Goal: Transaction & Acquisition: Purchase product/service

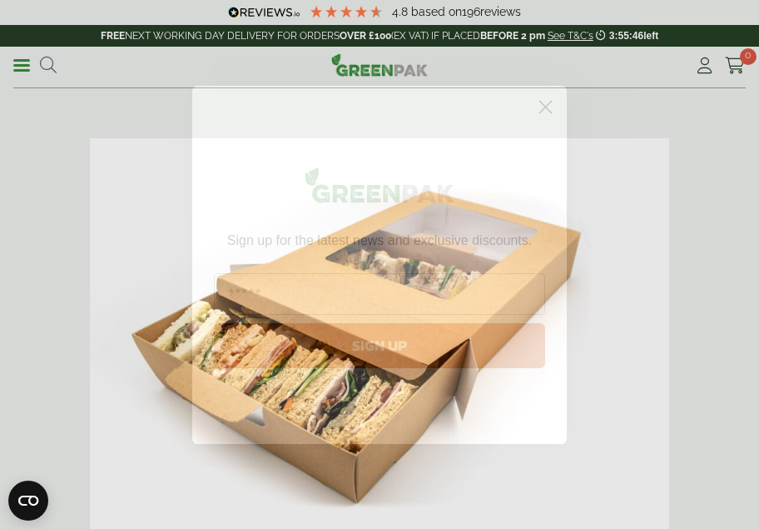
click at [551, 109] on circle "Close dialog" at bounding box center [545, 105] width 27 height 27
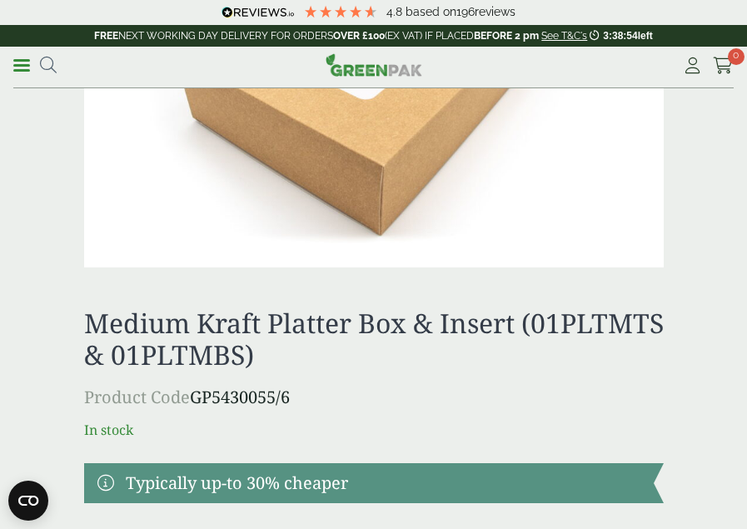
scroll to position [1832, 0]
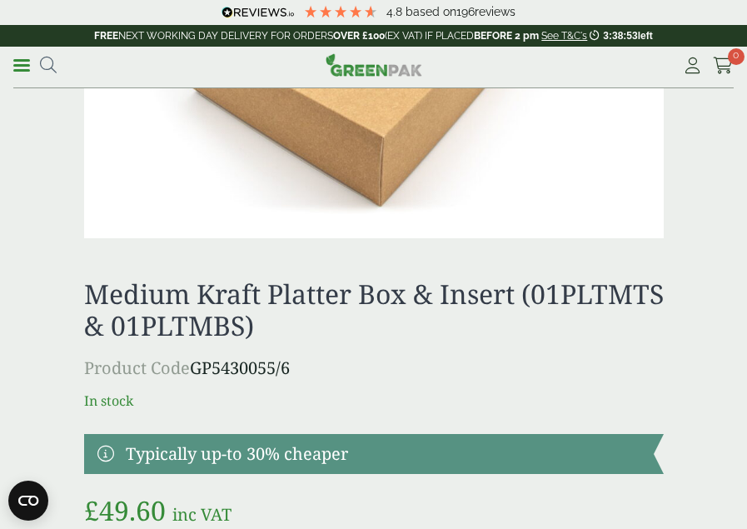
click at [309, 463] on link at bounding box center [374, 454] width 580 height 40
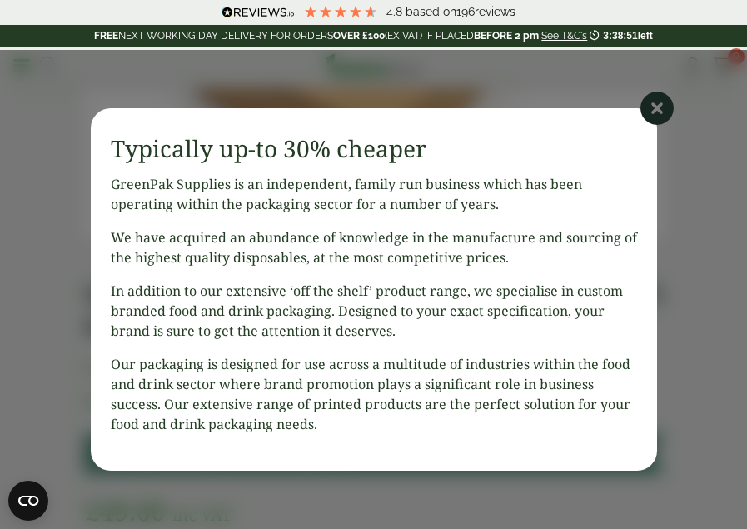
click at [720, 201] on article "Close Typically up-to 30% cheaper GreenPak Supplies is an independent, family r…" at bounding box center [373, 289] width 747 height 479
click at [664, 100] on icon at bounding box center [656, 108] width 33 height 33
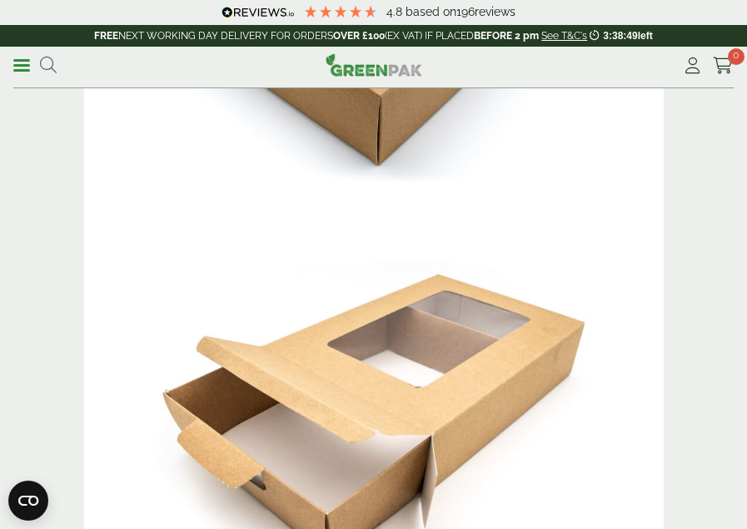
scroll to position [749, 0]
